Goal: Task Accomplishment & Management: Use online tool/utility

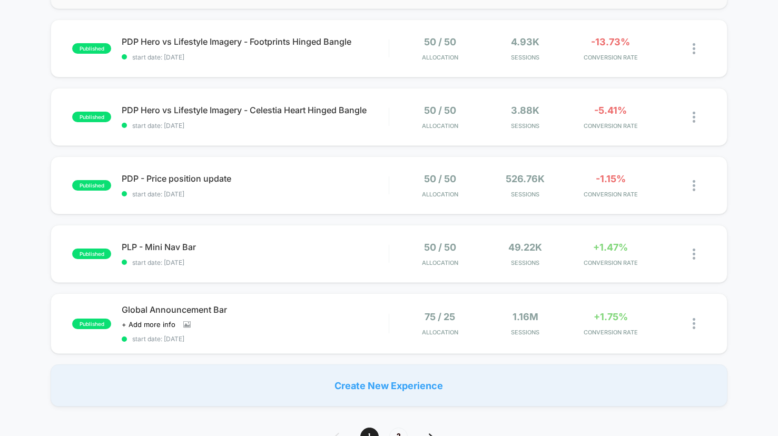
scroll to position [617, 0]
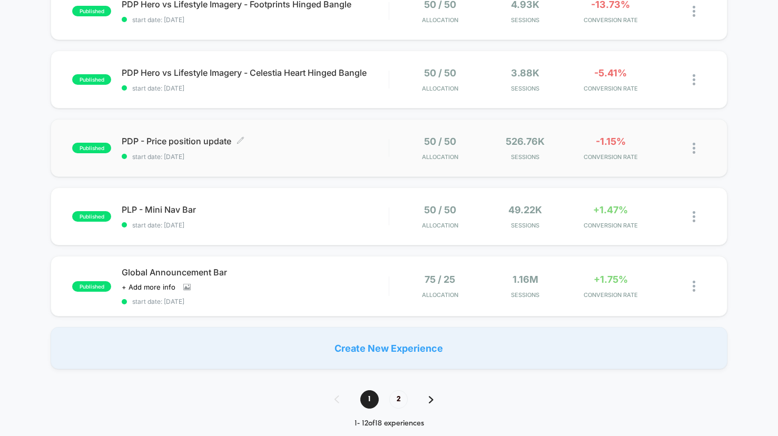
click at [346, 136] on span "PDP - Price position update Click to edit experience details" at bounding box center [255, 141] width 267 height 11
